Goal: Task Accomplishment & Management: Manage account settings

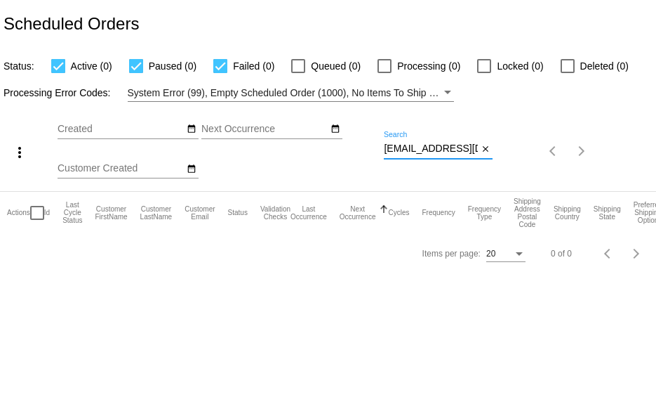
scroll to position [0, 28]
drag, startPoint x: 384, startPoint y: 145, endPoint x: 506, endPoint y: 143, distance: 122.2
click at [508, 145] on div "more_vert Aug Jan Feb Mar [DATE]" at bounding box center [328, 146] width 656 height 89
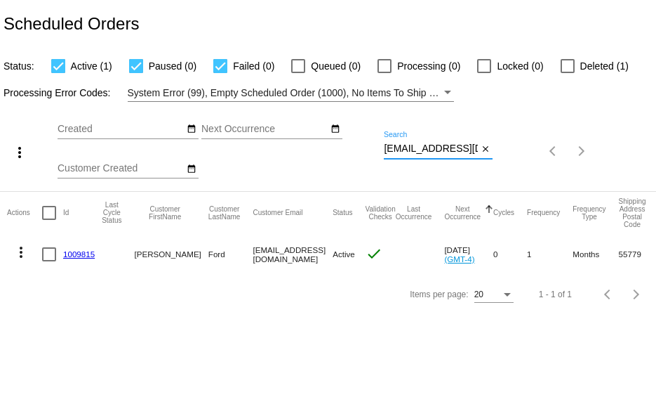
drag, startPoint x: 477, startPoint y: 148, endPoint x: 279, endPoint y: 151, distance: 198.0
click at [279, 151] on div "more_vert Aug Jan Feb Mar [DATE]" at bounding box center [328, 146] width 656 height 89
paste input "[EMAIL_ADDRESS]"
type input "[EMAIL_ADDRESS][DOMAIN_NAME]"
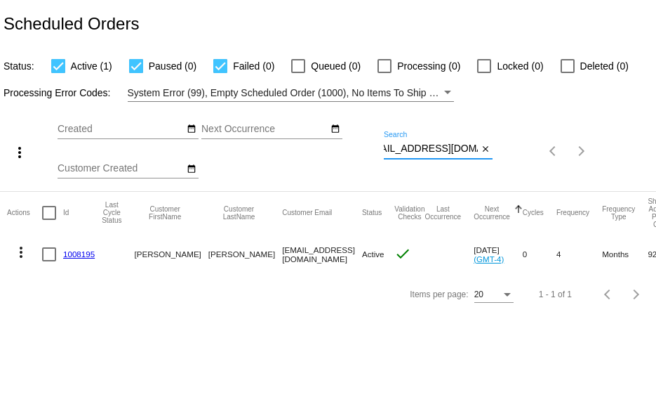
click at [75, 253] on link "1008195" at bounding box center [79, 253] width 32 height 9
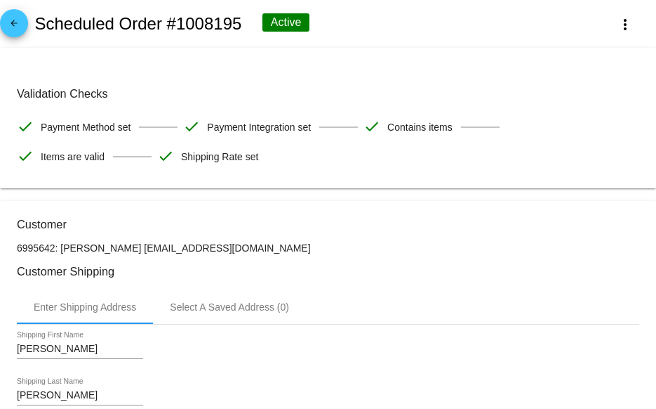
click at [25, 30] on link "arrow_back" at bounding box center [14, 23] width 28 height 28
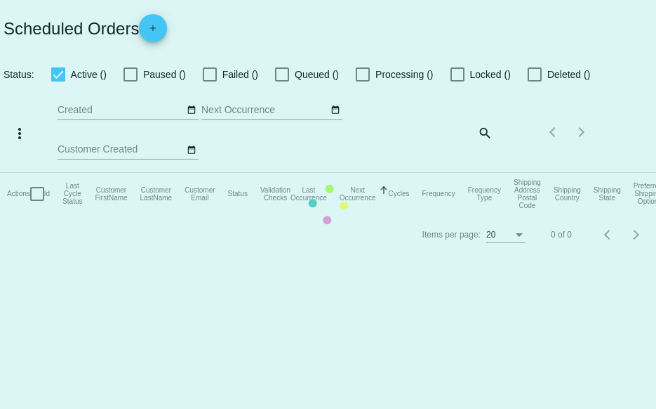
checkbox input "true"
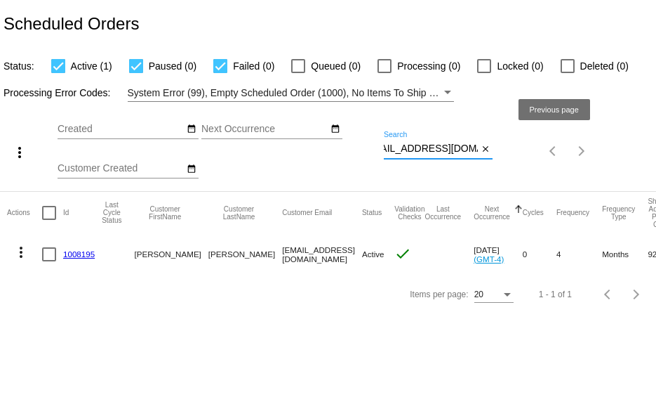
click at [541, 148] on div "more_vert Aug Jan Feb Mar [DATE]" at bounding box center [328, 146] width 656 height 89
paste input "lnrosenberg"
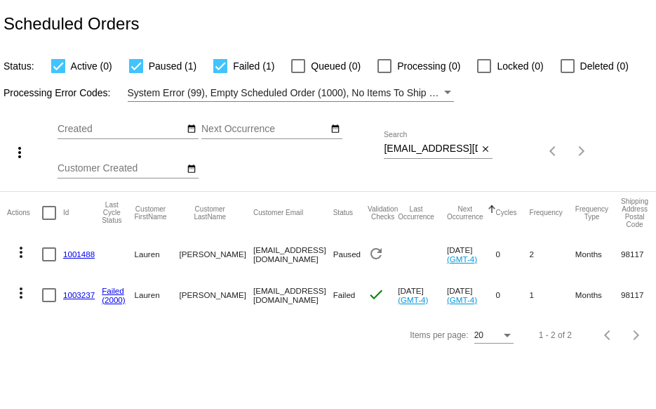
drag, startPoint x: 383, startPoint y: 149, endPoint x: 458, endPoint y: 149, distance: 74.4
click at [458, 149] on div "more_vert Aug Jan Feb Mar [DATE]" at bounding box center [328, 146] width 656 height 89
drag, startPoint x: 386, startPoint y: 150, endPoint x: 509, endPoint y: 145, distance: 123.0
click at [509, 145] on div "more_vert Aug Jan Feb Mar [DATE]" at bounding box center [328, 146] width 656 height 89
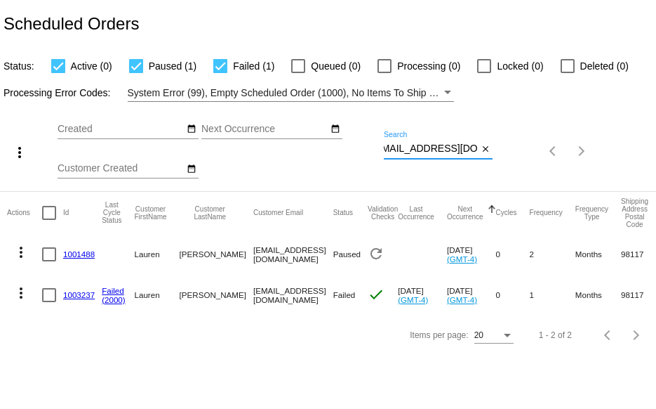
type input "l"
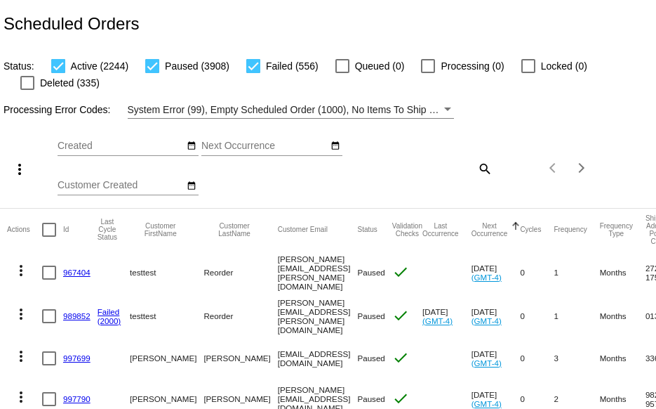
click at [476, 165] on mat-icon "search" at bounding box center [484, 168] width 17 height 22
click at [404, 166] on input "Search" at bounding box center [438, 165] width 109 height 11
paste input "[EMAIL_ADDRESS][DOMAIN_NAME]"
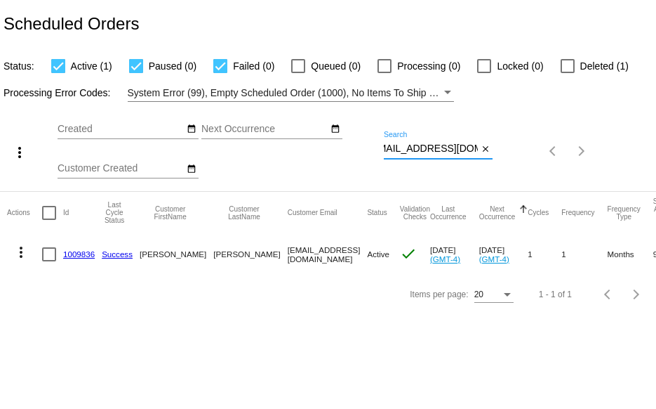
scroll to position [0, 14]
type input "[EMAIL_ADDRESS][DOMAIN_NAME]"
click at [78, 253] on link "1009836" at bounding box center [79, 253] width 32 height 9
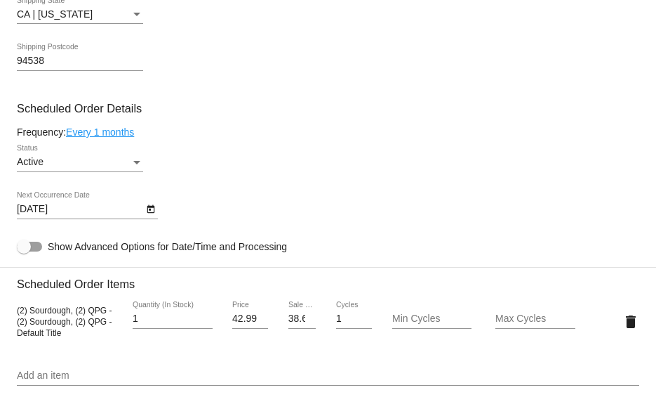
scroll to position [772, 0]
